Goal: Information Seeking & Learning: Learn about a topic

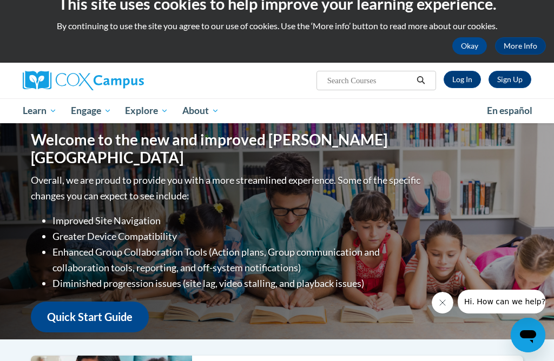
scroll to position [19, 0]
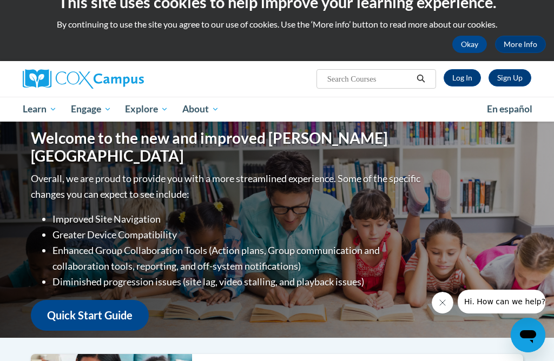
click at [34, 109] on span "Learn" at bounding box center [40, 109] width 34 height 13
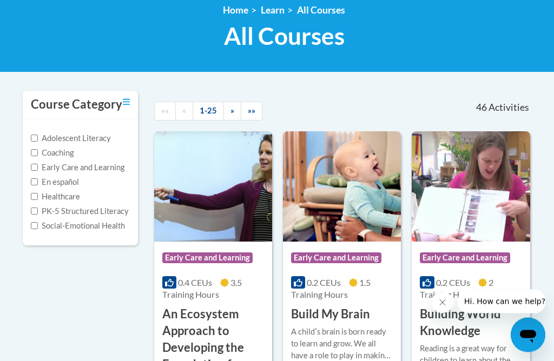
scroll to position [143, 0]
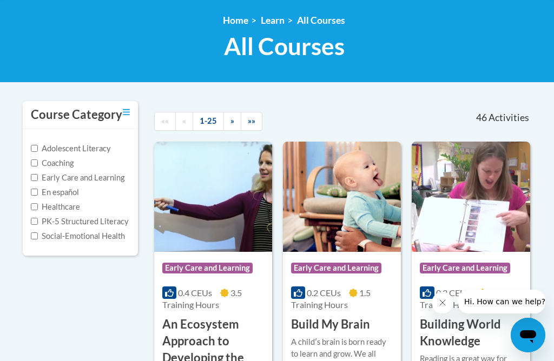
click at [36, 146] on input "Adolescent Literacy" at bounding box center [34, 148] width 7 height 7
checkbox input "true"
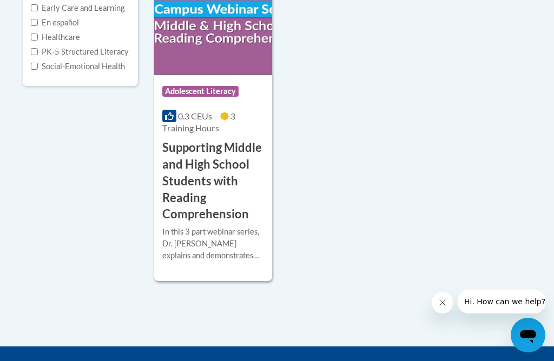
scroll to position [313, 0]
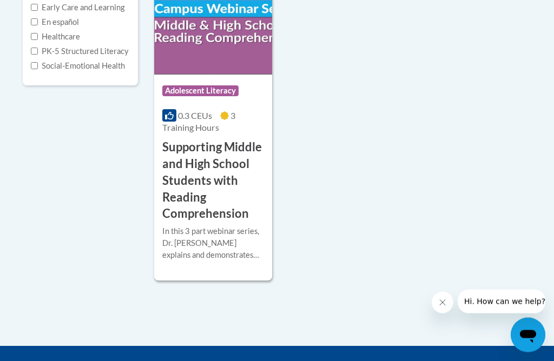
click at [230, 183] on h3 "Supporting Middle and High School Students with Reading Comprehension" at bounding box center [213, 181] width 102 height 83
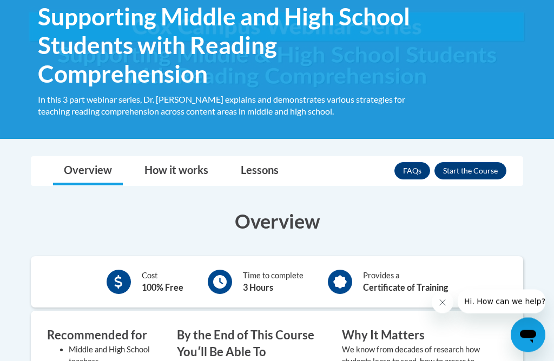
scroll to position [186, 0]
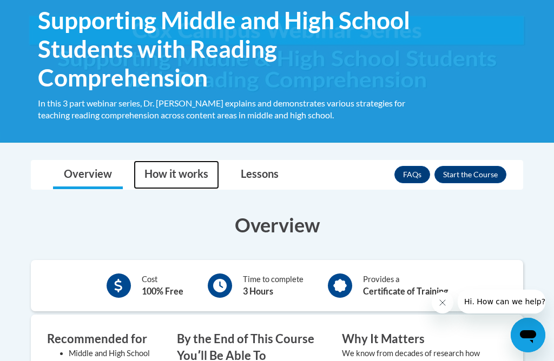
click at [197, 175] on link "How it works" at bounding box center [176, 175] width 85 height 29
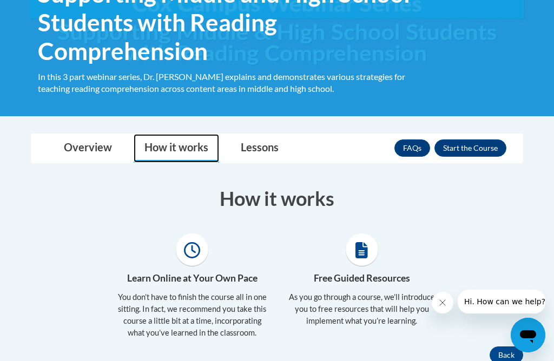
scroll to position [208, 0]
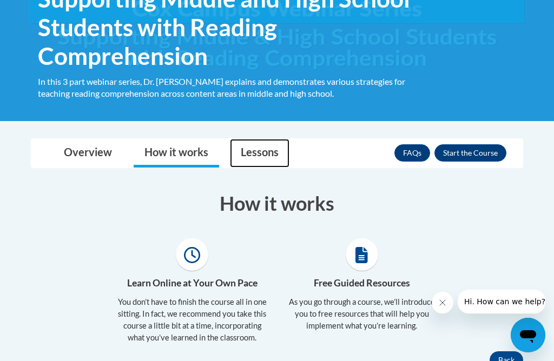
click at [257, 151] on link "Lessons" at bounding box center [260, 153] width 60 height 29
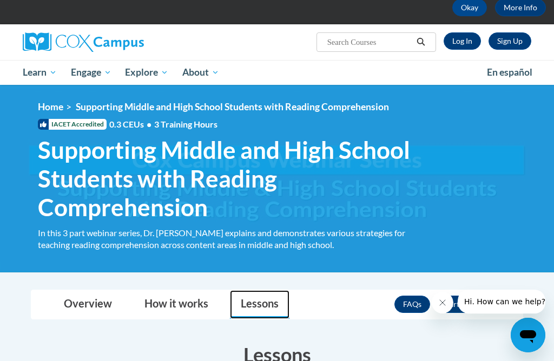
scroll to position [0, 0]
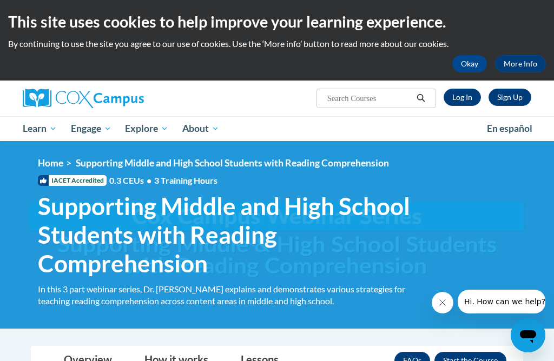
click at [0, 0] on link "Social Emotional Health" at bounding box center [0, 0] width 0 height 0
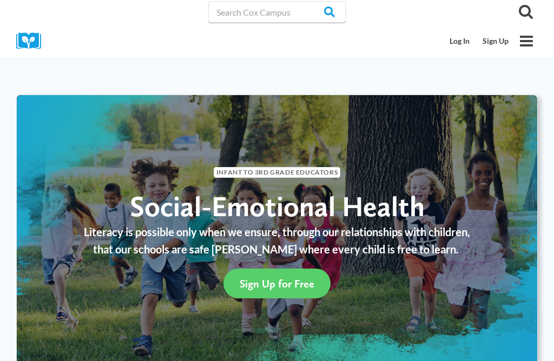
click at [531, 38] on icon "Toggle Menu" at bounding box center [526, 41] width 15 height 15
